Goal: Check status

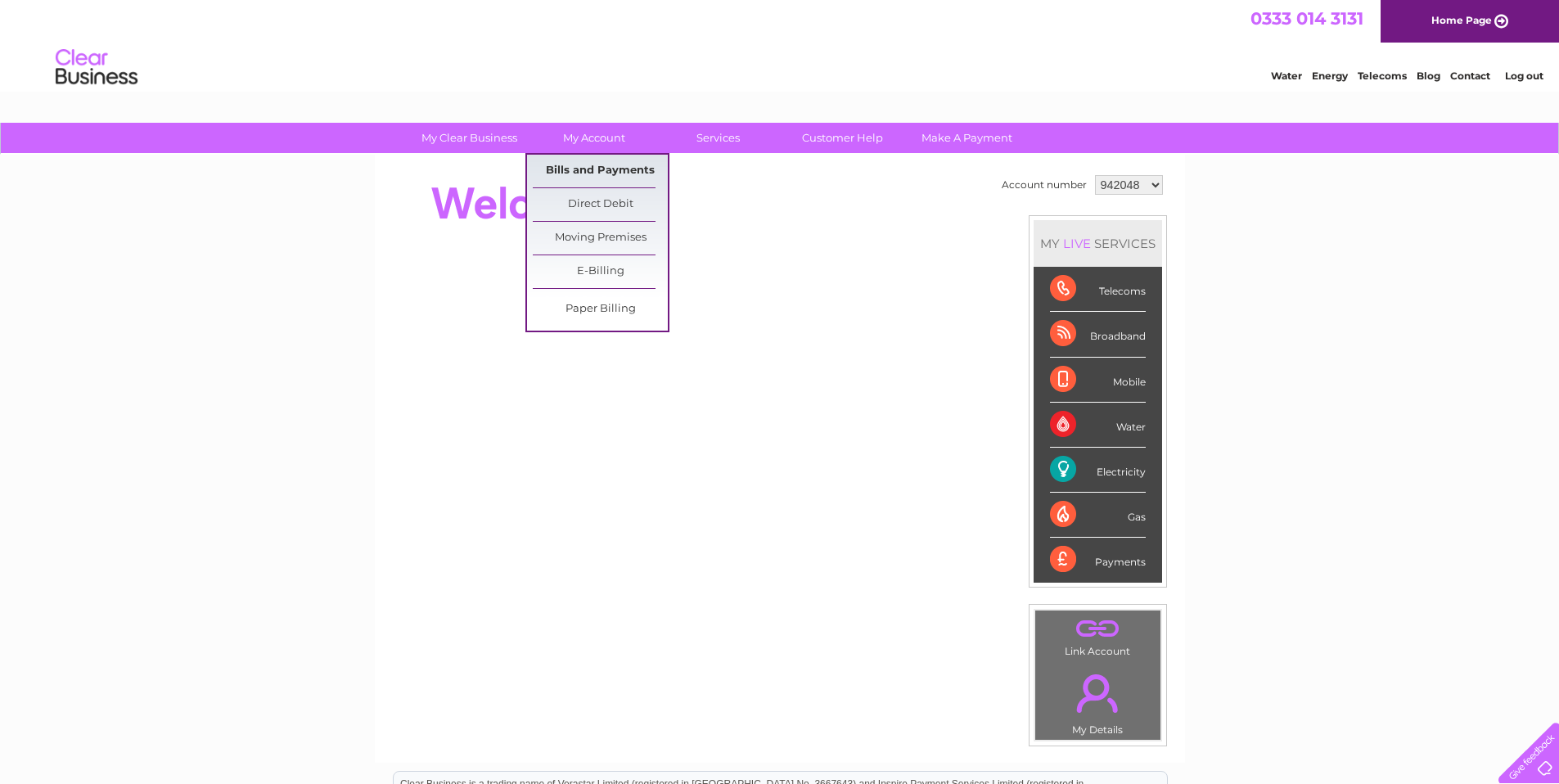
click at [596, 168] on link "Bills and Payments" at bounding box center [601, 171] width 135 height 32
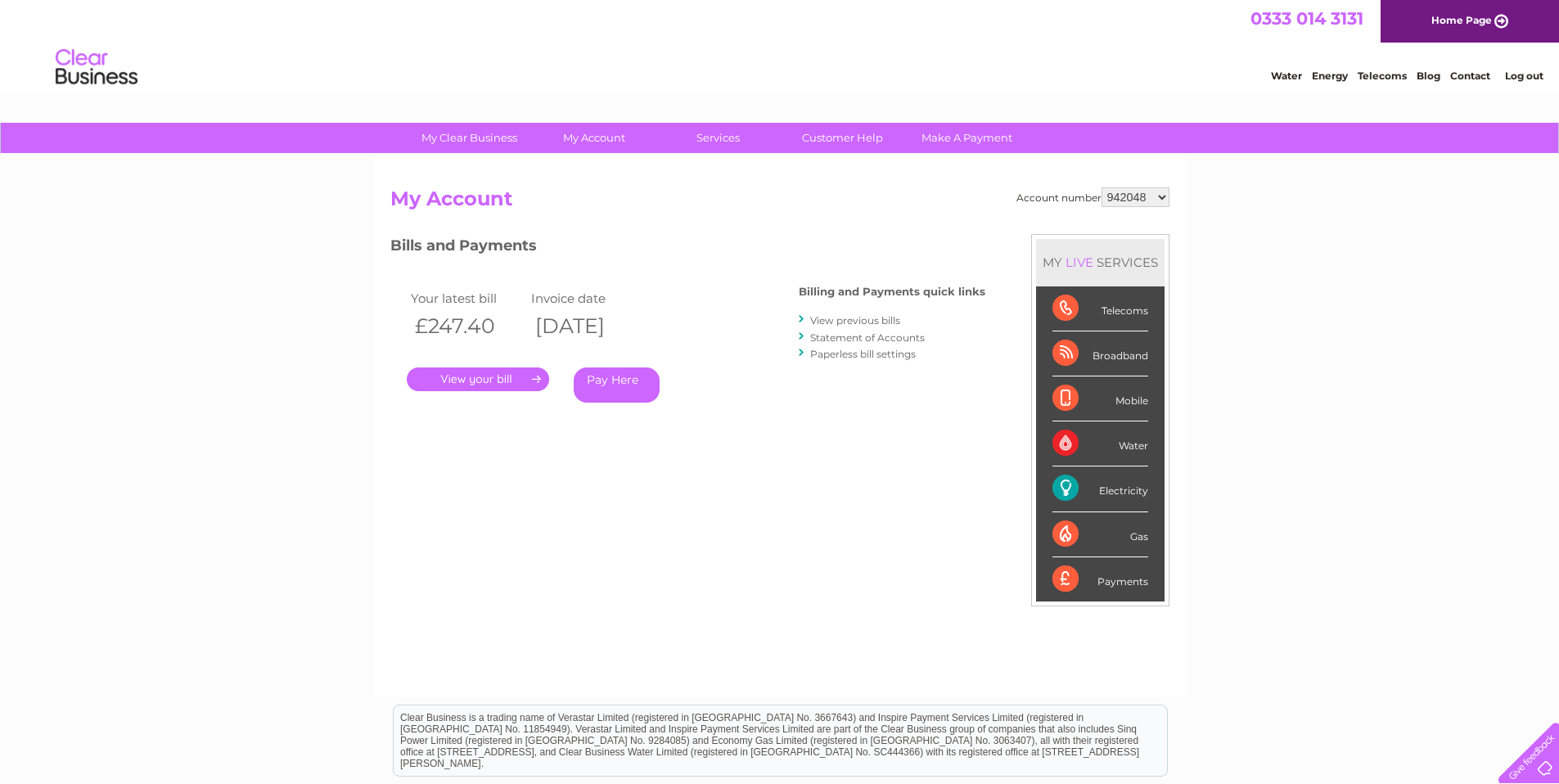
click at [876, 341] on link "Statement of Accounts" at bounding box center [867, 338] width 114 height 13
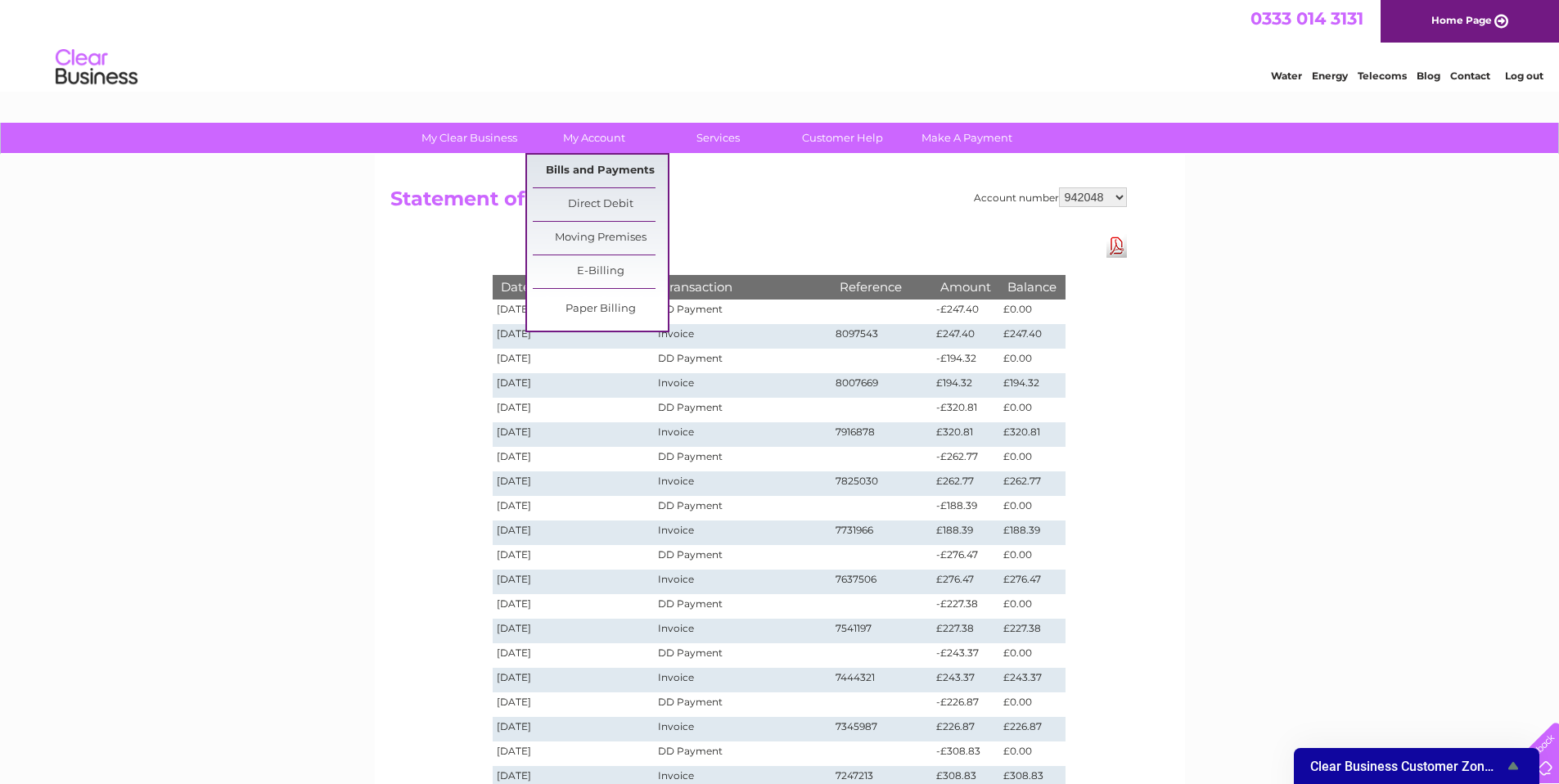
click at [618, 167] on link "Bills and Payments" at bounding box center [601, 171] width 135 height 32
